Goal: Task Accomplishment & Management: Manage account settings

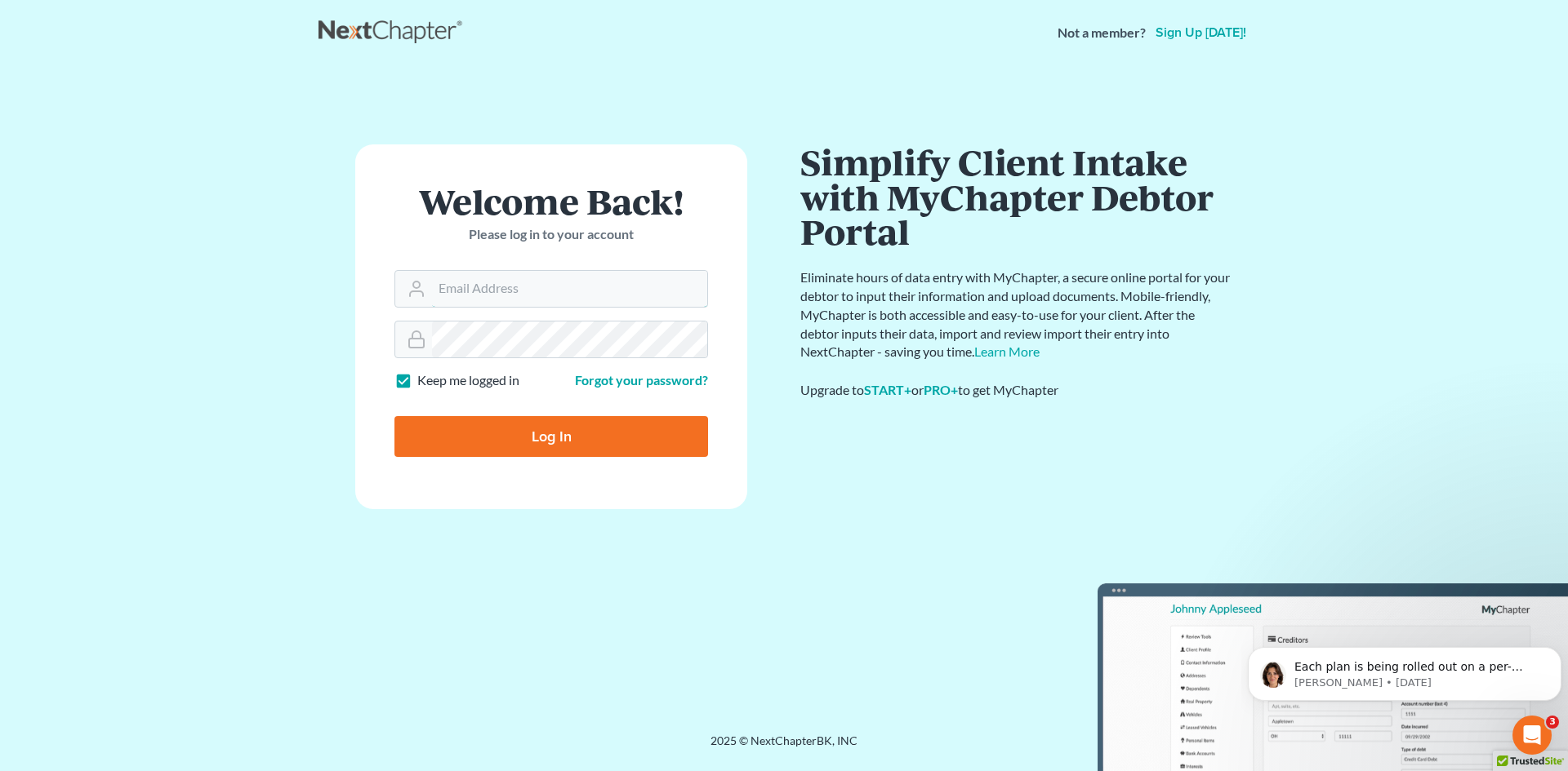
type input "[PERSON_NAME][EMAIL_ADDRESS][DOMAIN_NAME]"
click at [562, 429] on input "Log In" at bounding box center [551, 437] width 314 height 41
type input "Thinking..."
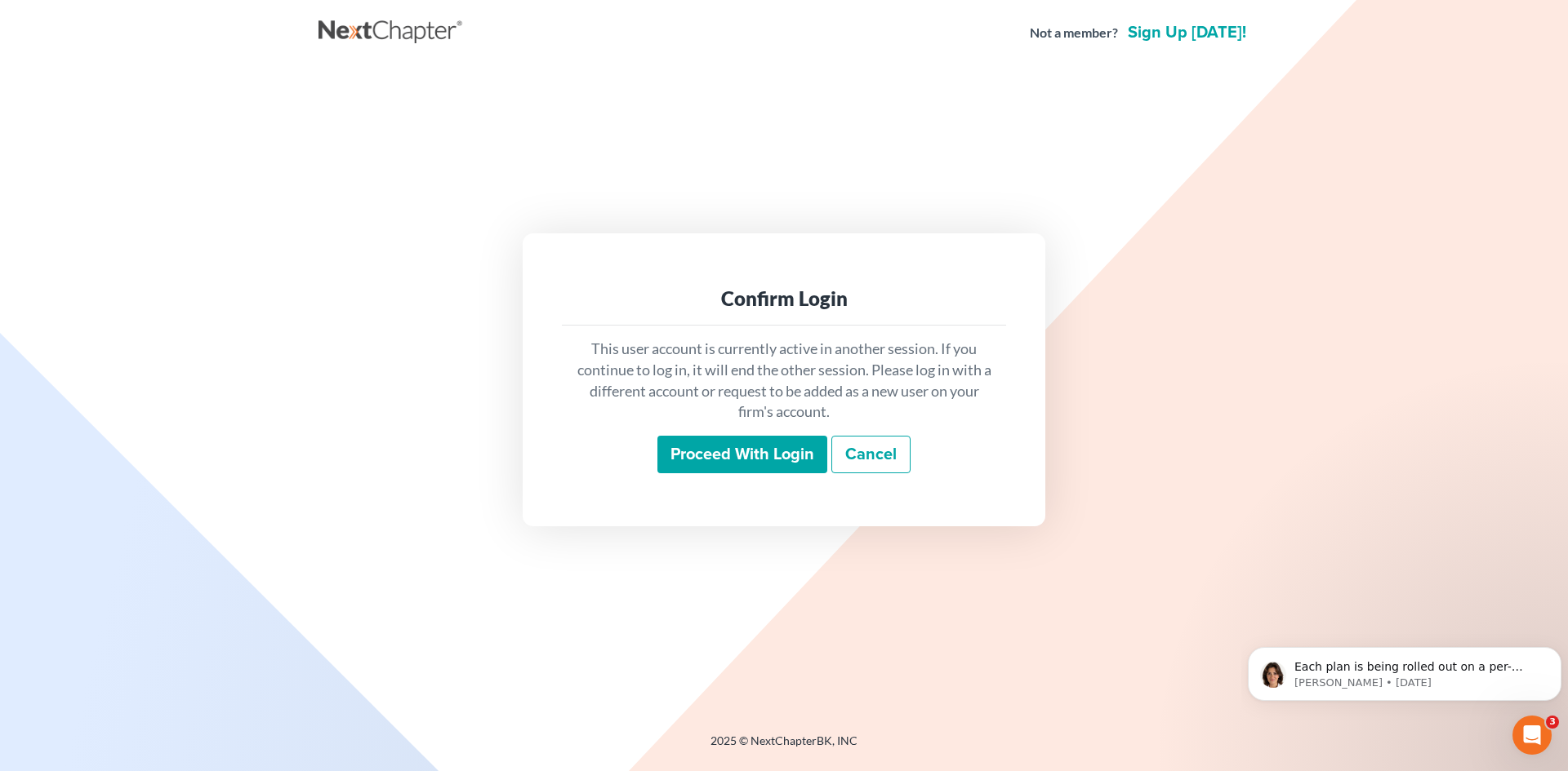
click at [736, 449] on input "Proceed with login" at bounding box center [742, 454] width 170 height 38
